Goal: Task Accomplishment & Management: Manage account settings

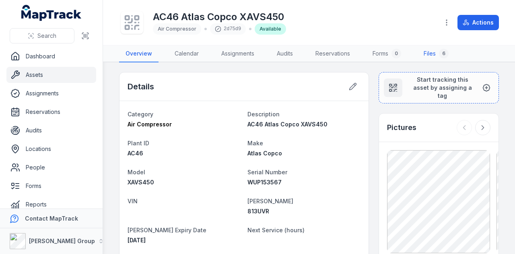
click at [438, 55] on link "Files 6" at bounding box center [437, 54] width 38 height 17
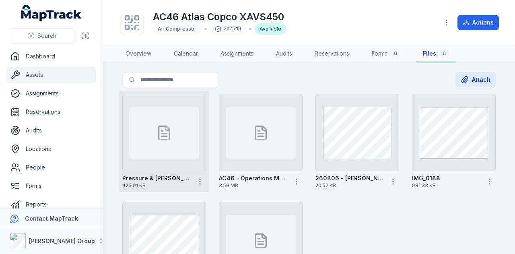
scroll to position [77, 0]
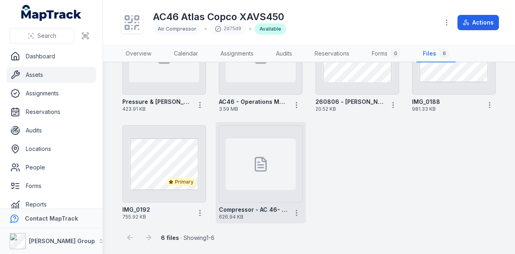
click at [270, 177] on div at bounding box center [261, 165] width 70 height 52
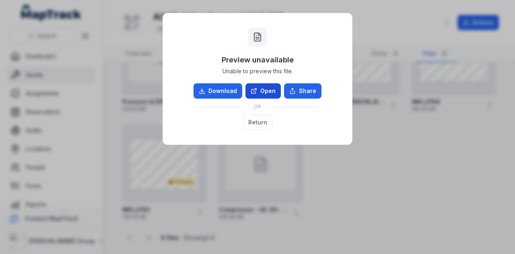
click at [261, 95] on link "Open" at bounding box center [263, 90] width 35 height 15
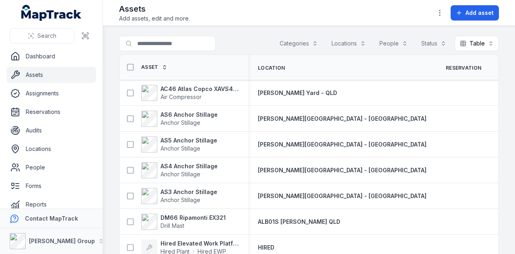
click at [59, 122] on ul "Dashboard Assets Assignments Reservations Audits Locations People Forms Reports…" at bounding box center [51, 148] width 90 height 201
click at [67, 107] on link "Reservations" at bounding box center [51, 112] width 90 height 16
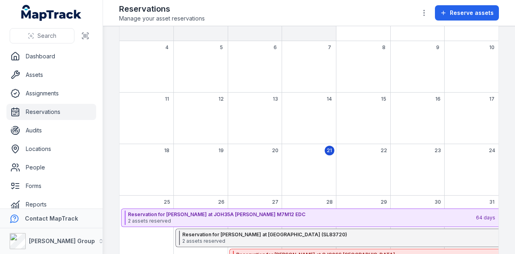
scroll to position [127, 0]
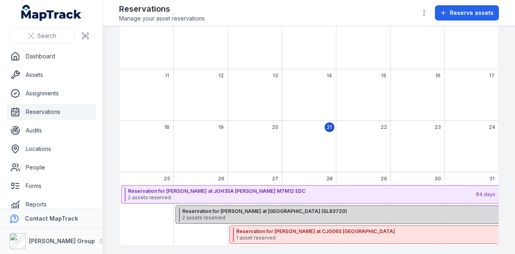
drag, startPoint x: 203, startPoint y: 214, endPoint x: 200, endPoint y: 207, distance: 7.4
click at [203, 215] on span "2 assets reserved" at bounding box center [356, 218] width 349 height 6
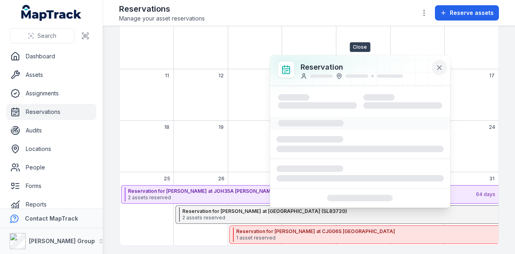
click at [437, 69] on div "Reservation" at bounding box center [360, 131] width 180 height 153
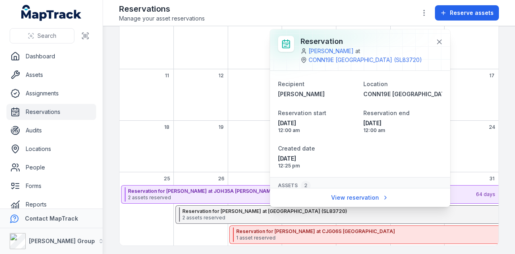
click at [196, 91] on div "12" at bounding box center [201, 95] width 54 height 52
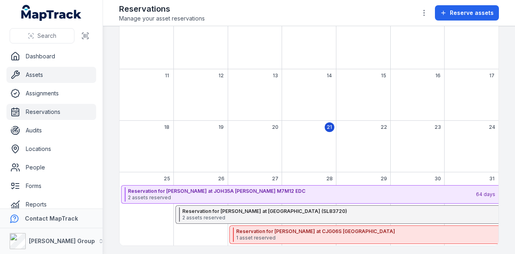
click at [60, 70] on link "Assets" at bounding box center [51, 75] width 90 height 16
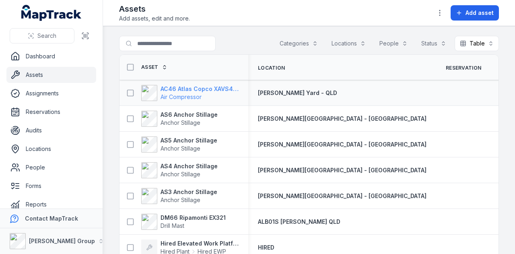
click at [216, 88] on strong "AC46 Atlas Copco XAVS450" at bounding box center [200, 89] width 78 height 8
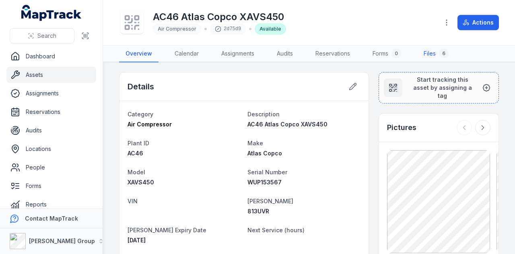
click at [441, 53] on div "6" at bounding box center [444, 54] width 10 height 10
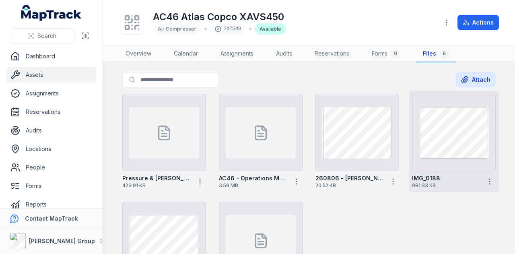
scroll to position [40, 0]
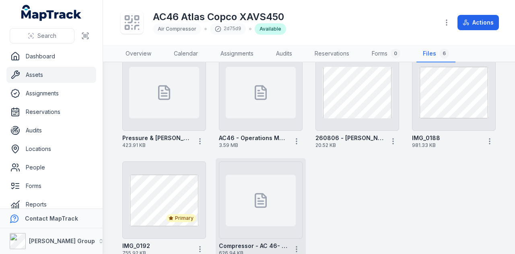
click at [260, 204] on icon at bounding box center [260, 204] width 5 height 0
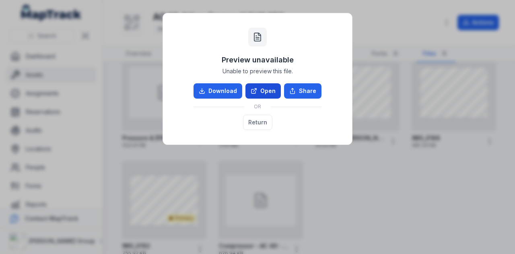
click at [266, 95] on link "Open" at bounding box center [263, 90] width 35 height 15
click at [260, 126] on button "Return" at bounding box center [257, 122] width 29 height 15
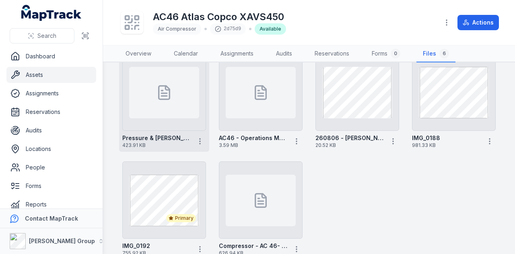
click at [160, 101] on div at bounding box center [164, 93] width 70 height 52
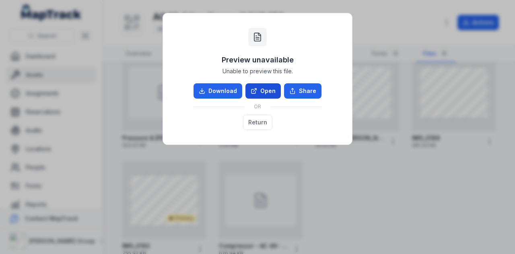
click at [265, 95] on link "Open" at bounding box center [263, 90] width 35 height 15
click at [262, 118] on button "Return" at bounding box center [257, 122] width 29 height 15
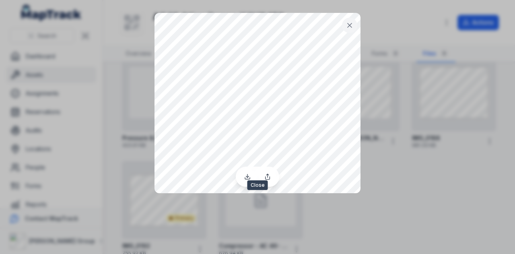
click at [351, 24] on icon at bounding box center [350, 25] width 8 height 8
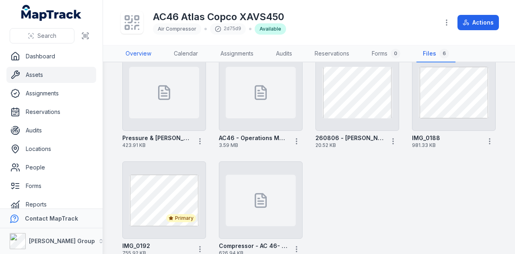
click at [134, 56] on link "Overview" at bounding box center [138, 54] width 39 height 17
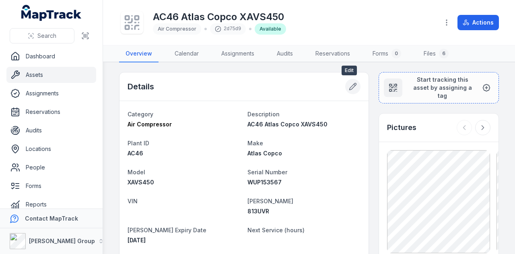
click at [354, 85] on icon at bounding box center [354, 84] width 1 height 1
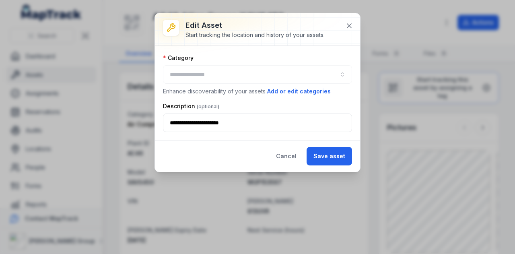
type input "**********"
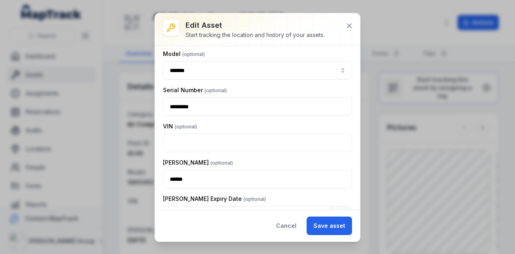
scroll to position [282, 0]
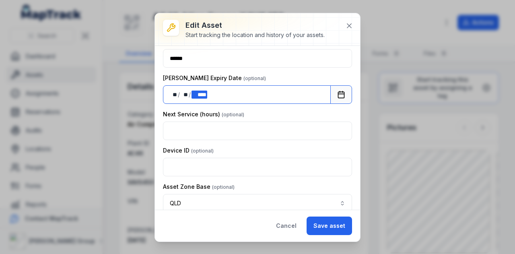
click at [219, 91] on div "** ** / ** ** / **** ****" at bounding box center [247, 94] width 168 height 19
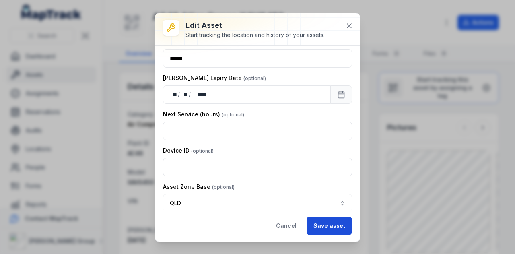
click at [325, 224] on button "Save asset" at bounding box center [330, 226] width 46 height 19
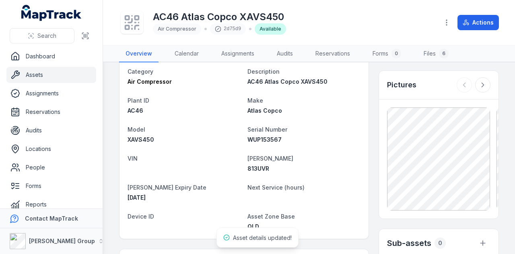
scroll to position [81, 0]
